Goal: Information Seeking & Learning: Learn about a topic

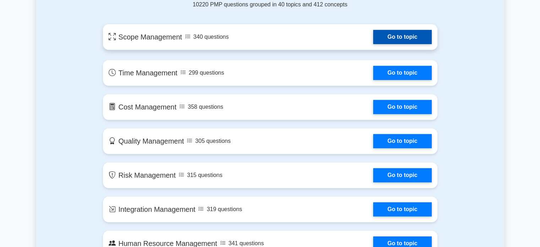
scroll to position [391, 0]
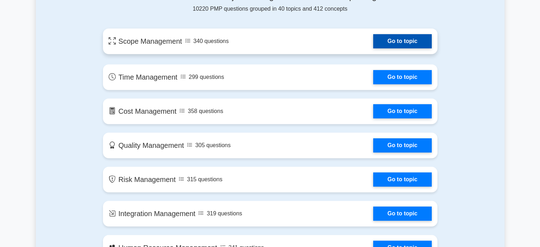
click at [389, 38] on link "Go to topic" at bounding box center [402, 41] width 58 height 14
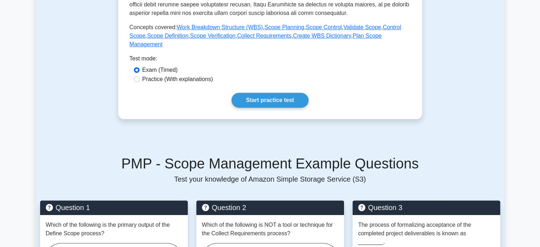
scroll to position [284, 0]
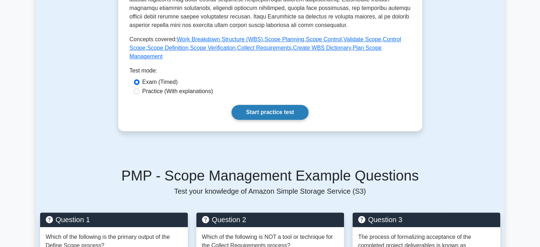
click at [281, 105] on link "Start practice test" at bounding box center [270, 112] width 77 height 15
